Goal: Information Seeking & Learning: Learn about a topic

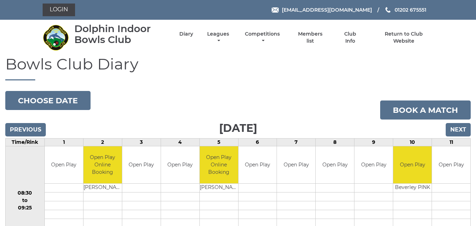
drag, startPoint x: 477, startPoint y: 29, endPoint x: 395, endPoint y: 165, distance: 159.2
click at [218, 35] on link "Leagues" at bounding box center [218, 38] width 25 height 14
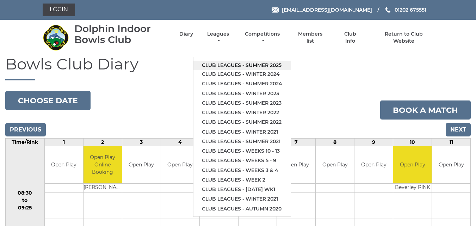
click at [225, 62] on link "Club leagues - Summer 2025" at bounding box center [242, 66] width 97 height 10
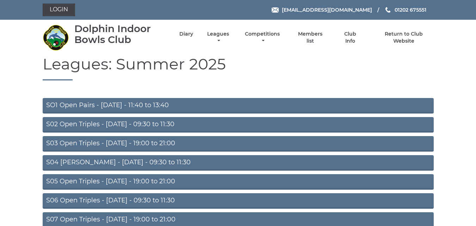
click at [107, 122] on link "S02 Open Triples - [DATE] - 09:30 to 11:30" at bounding box center [238, 125] width 391 height 16
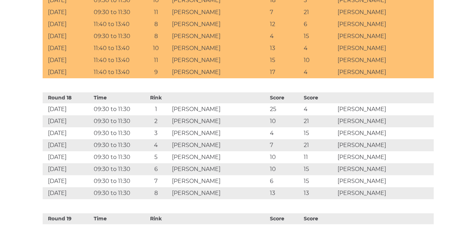
scroll to position [2393, 0]
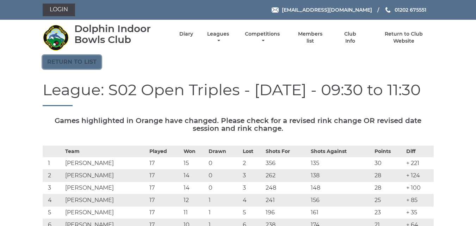
click at [65, 62] on link "Return to list" at bounding box center [72, 61] width 59 height 13
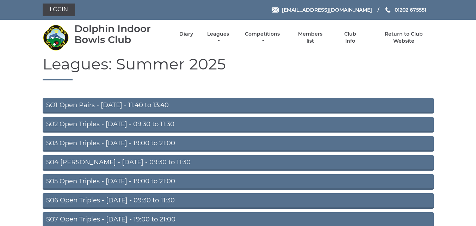
click at [53, 142] on link "S03 Open Triples - [DATE] - 19:00 to 21:00" at bounding box center [238, 144] width 391 height 16
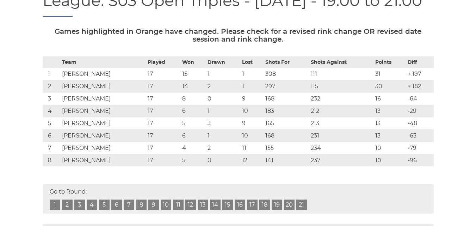
scroll to position [96, 0]
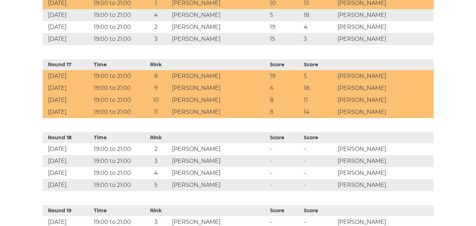
scroll to position [0, 0]
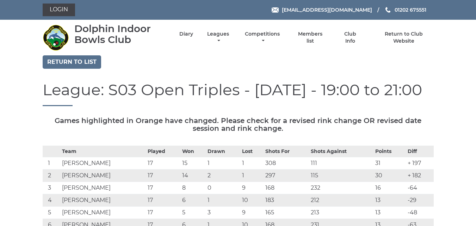
drag, startPoint x: 436, startPoint y: 4, endPoint x: 440, endPoint y: 7, distance: 6.3
click at [440, 7] on div "Login [EMAIL_ADDRESS][DOMAIN_NAME] 01202 675551" at bounding box center [238, 10] width 476 height 20
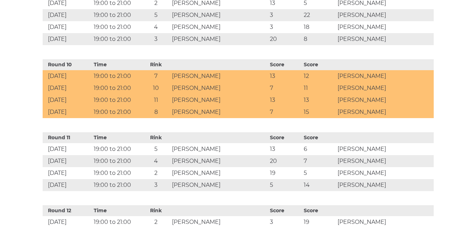
scroll to position [963, 0]
